Goal: Information Seeking & Learning: Learn about a topic

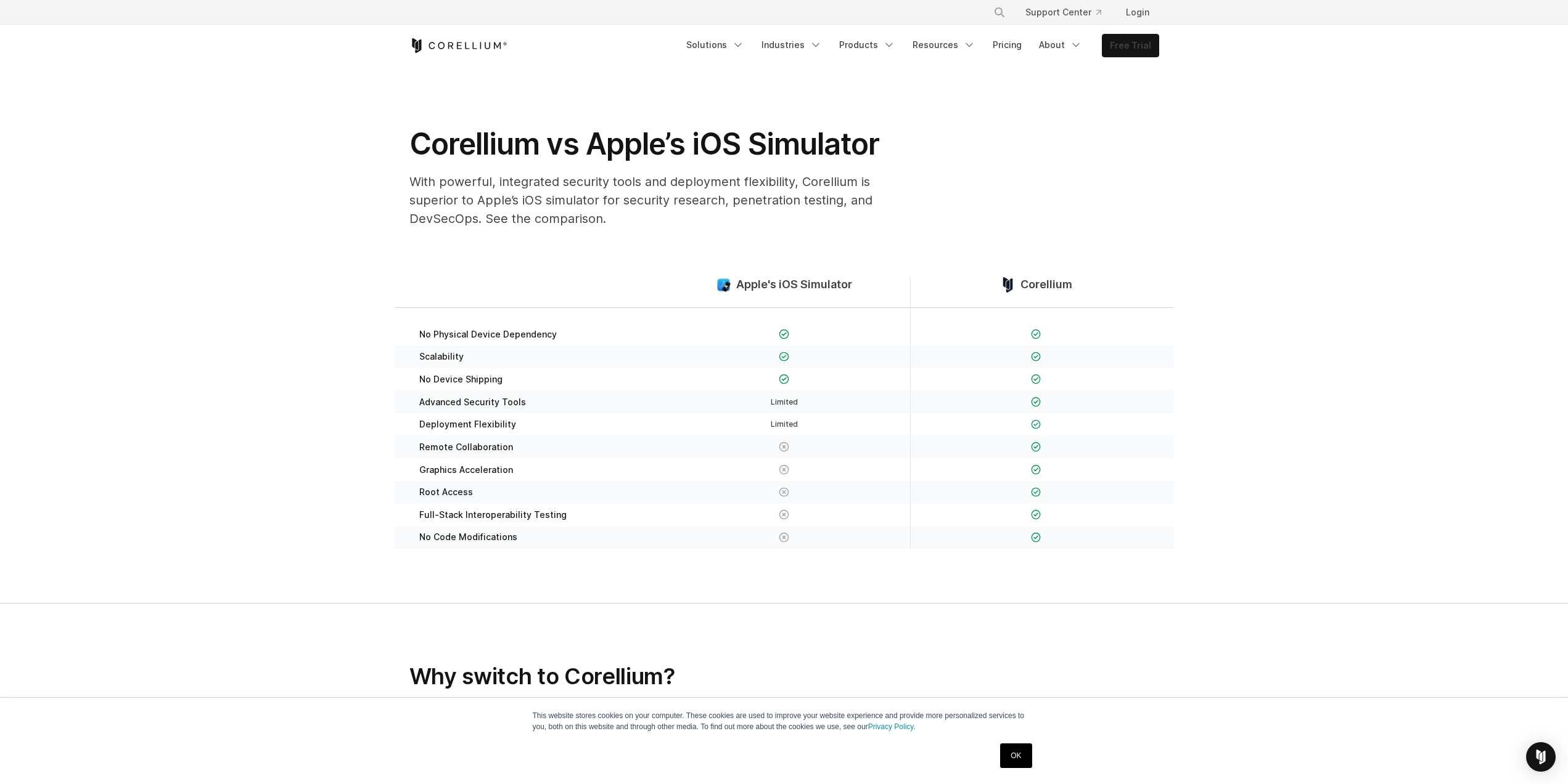
click at [1146, 50] on link "Free Trial" at bounding box center [1130, 46] width 57 height 22
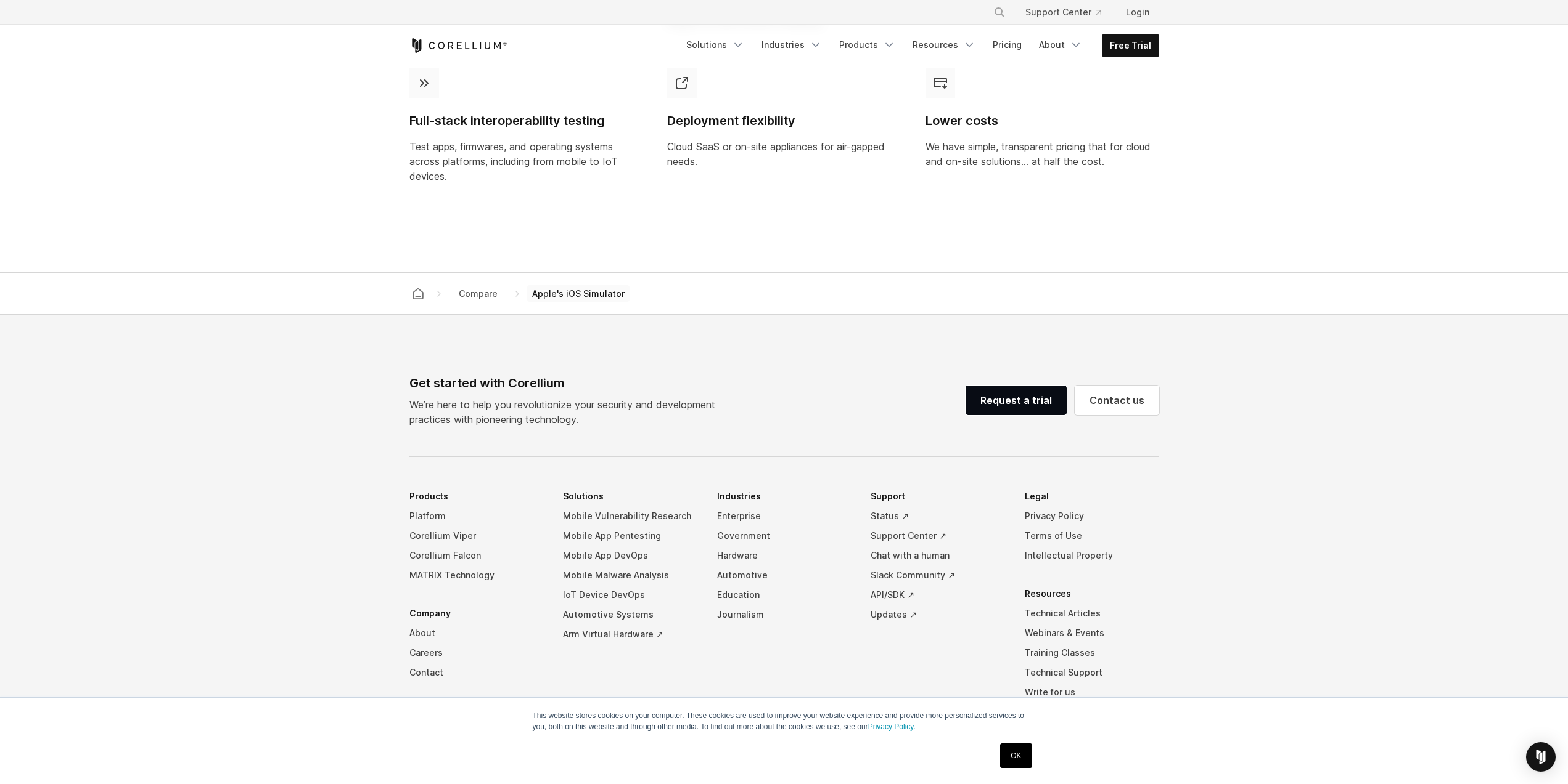
scroll to position [1162, 0]
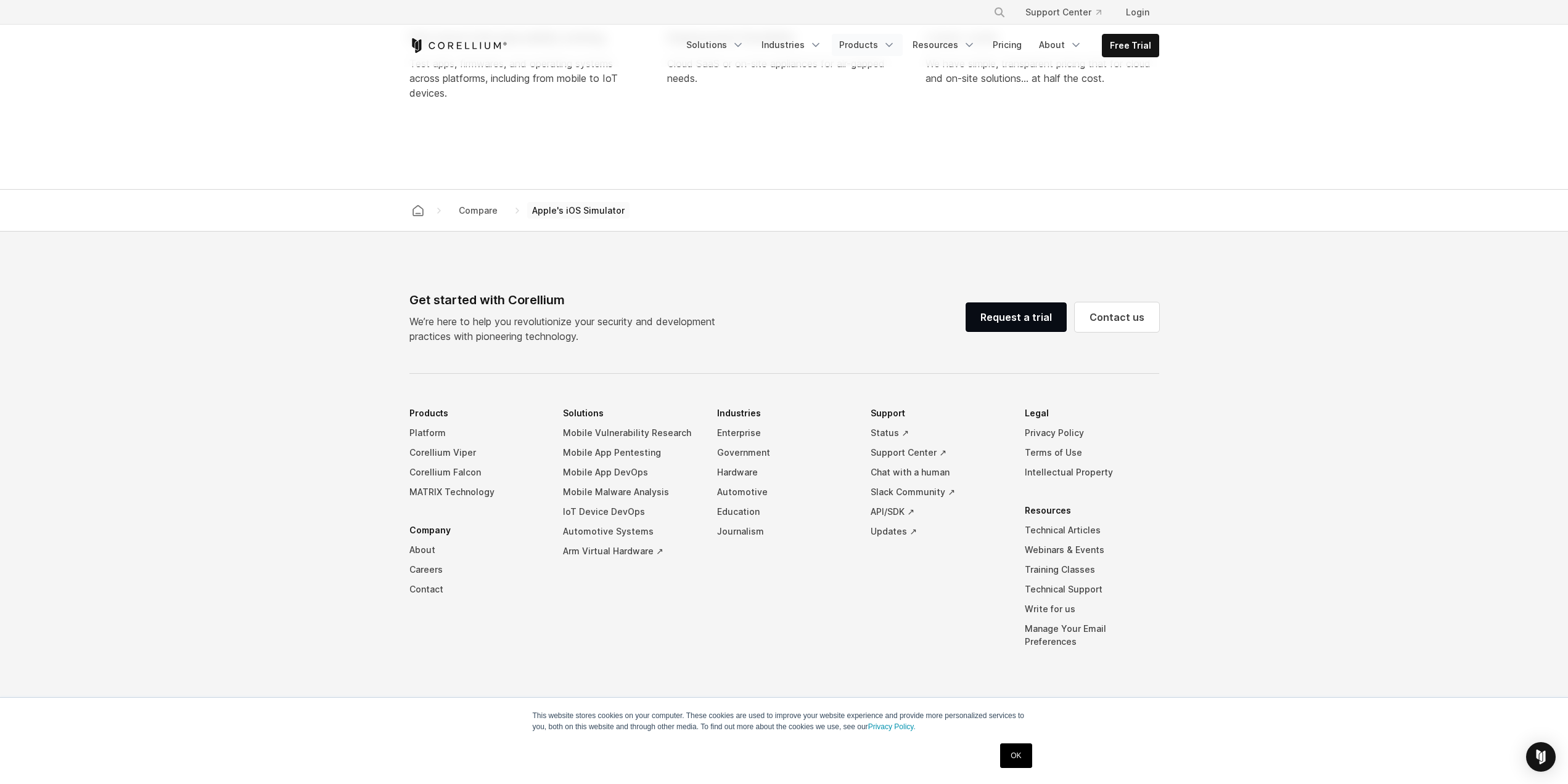
click at [886, 48] on link "Products" at bounding box center [867, 45] width 70 height 22
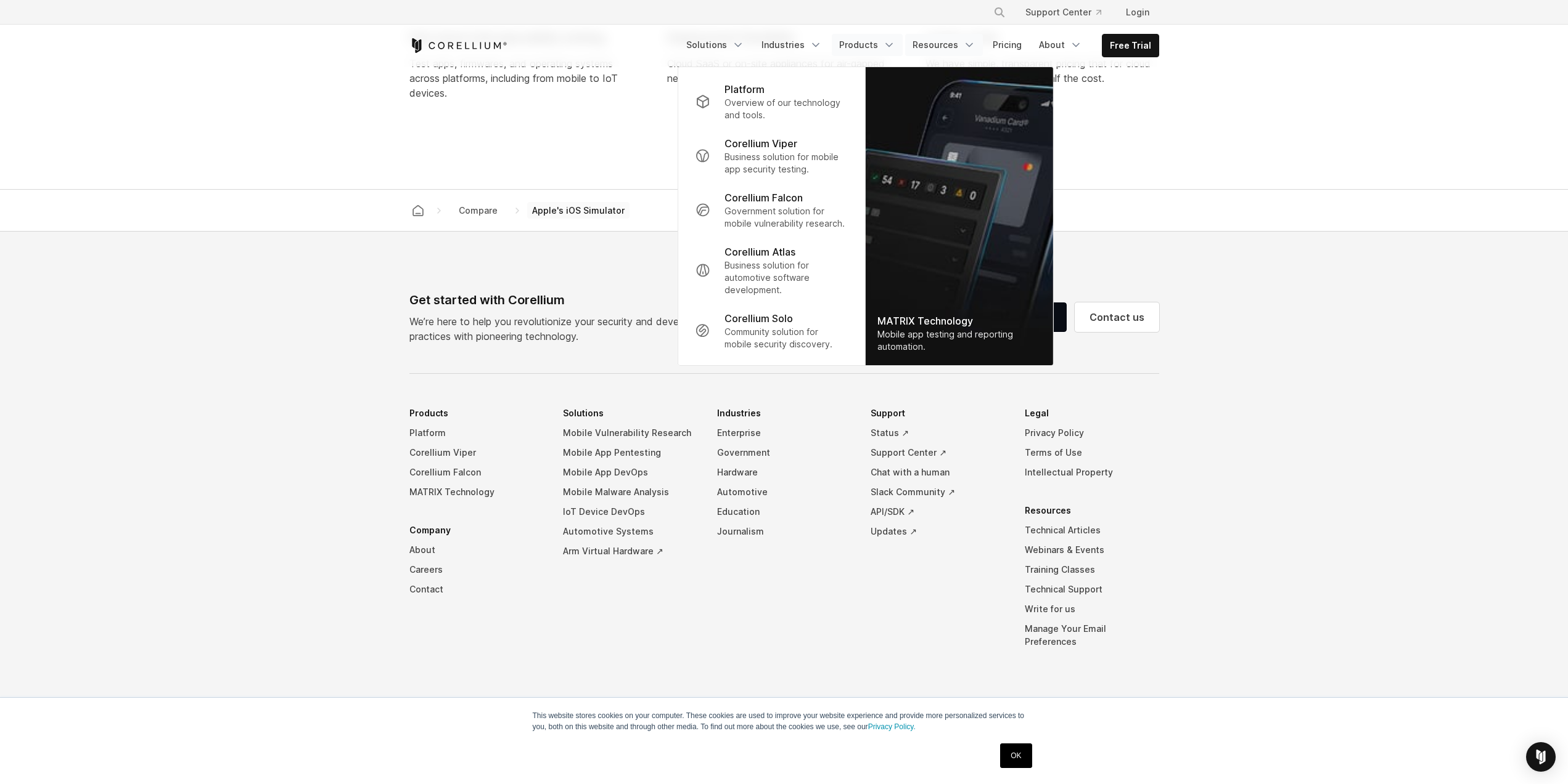
click at [964, 46] on link "Resources" at bounding box center [944, 45] width 77 height 22
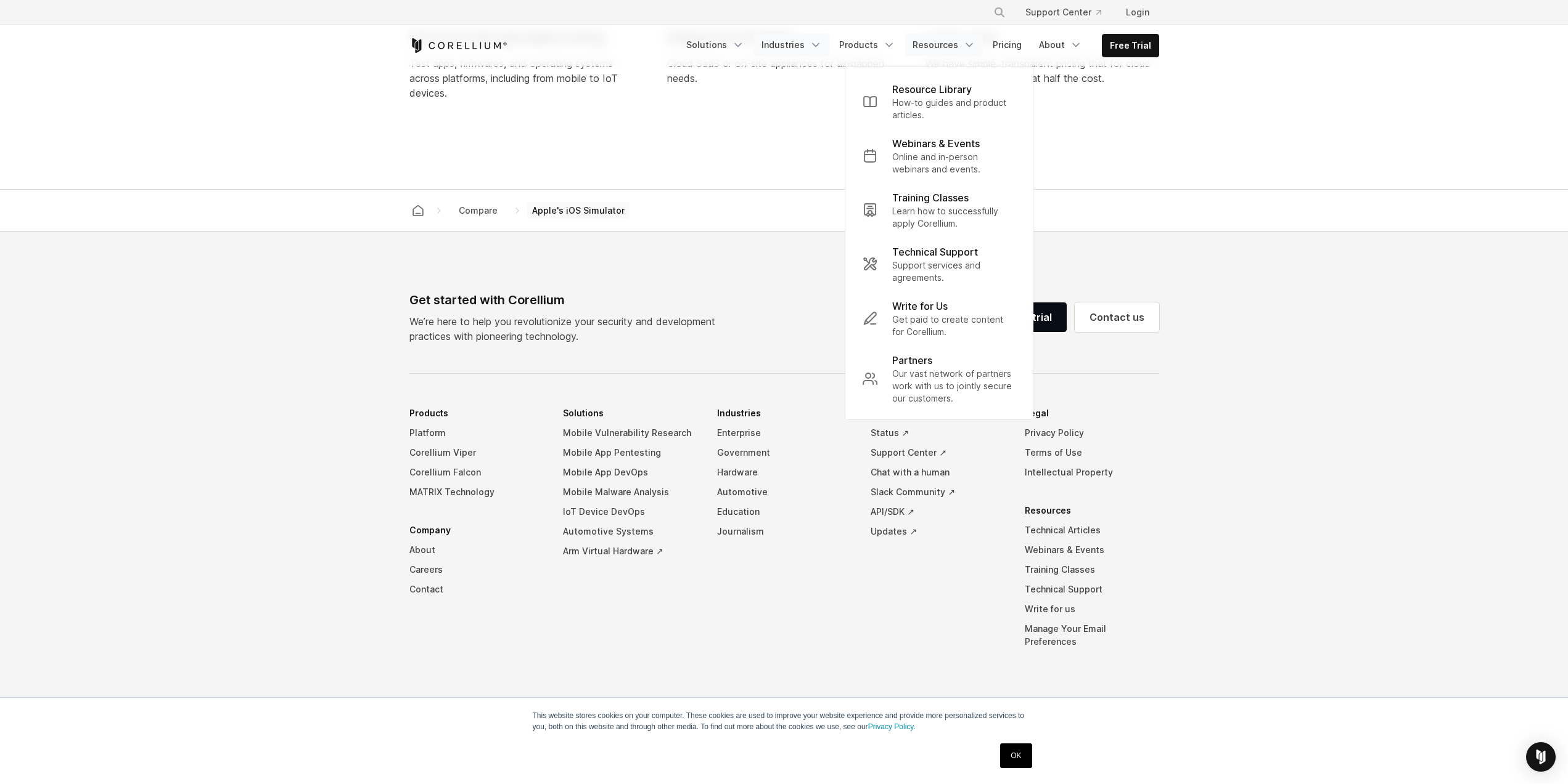
click at [788, 35] on link "Industries" at bounding box center [791, 45] width 75 height 22
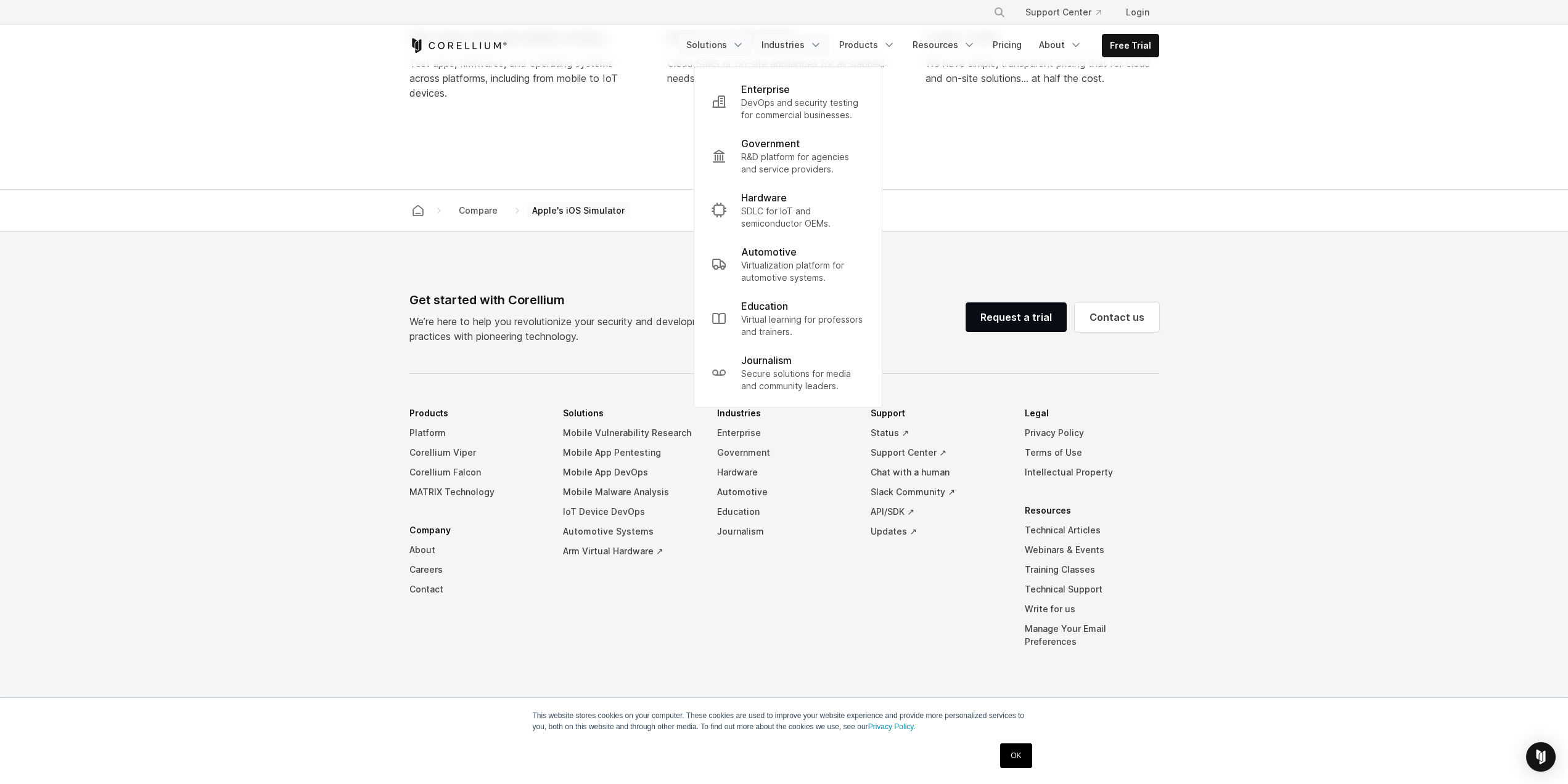
click at [727, 45] on link "Solutions" at bounding box center [714, 45] width 72 height 22
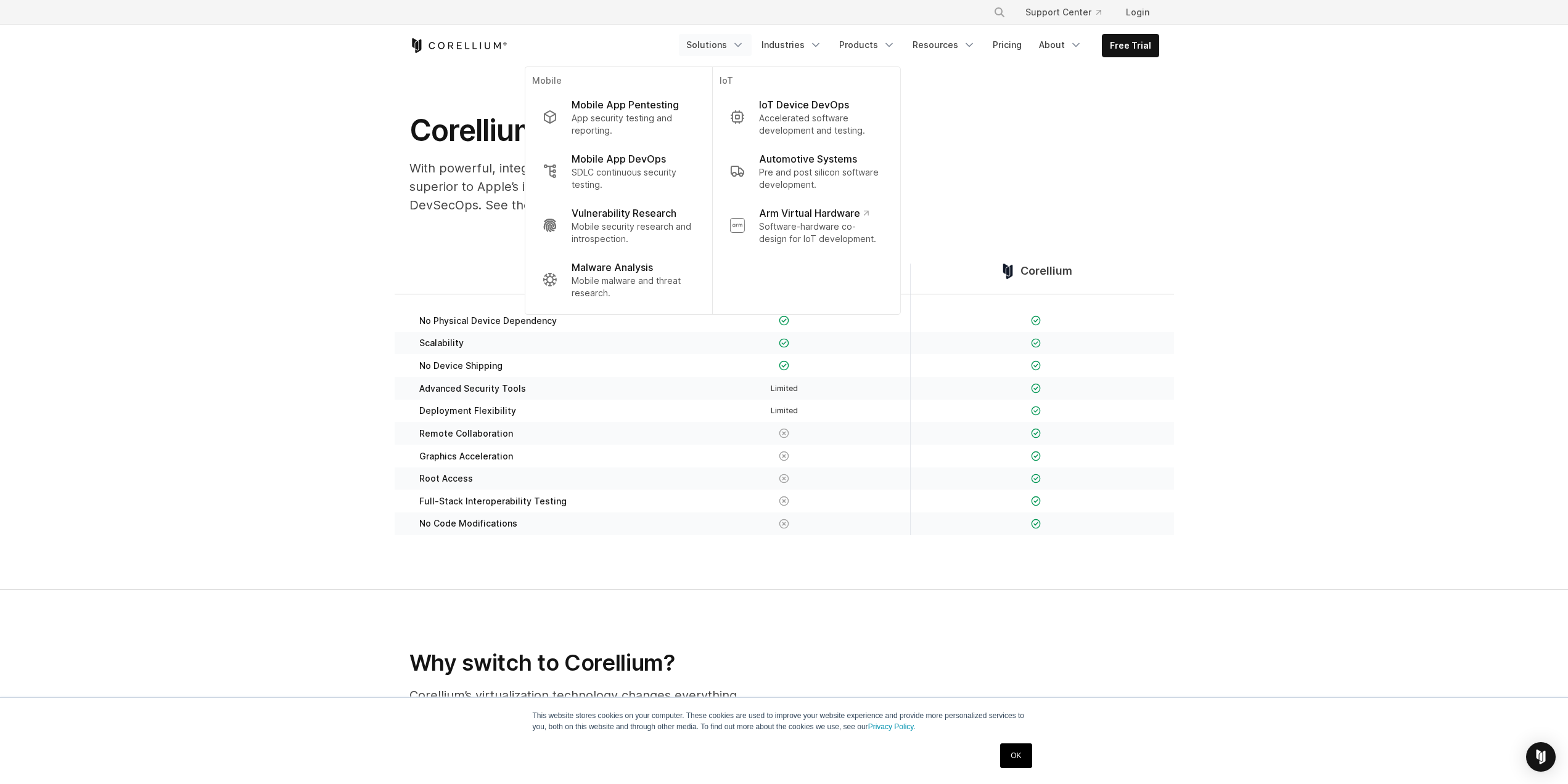
scroll to position [0, 0]
